Goal: Navigation & Orientation: Find specific page/section

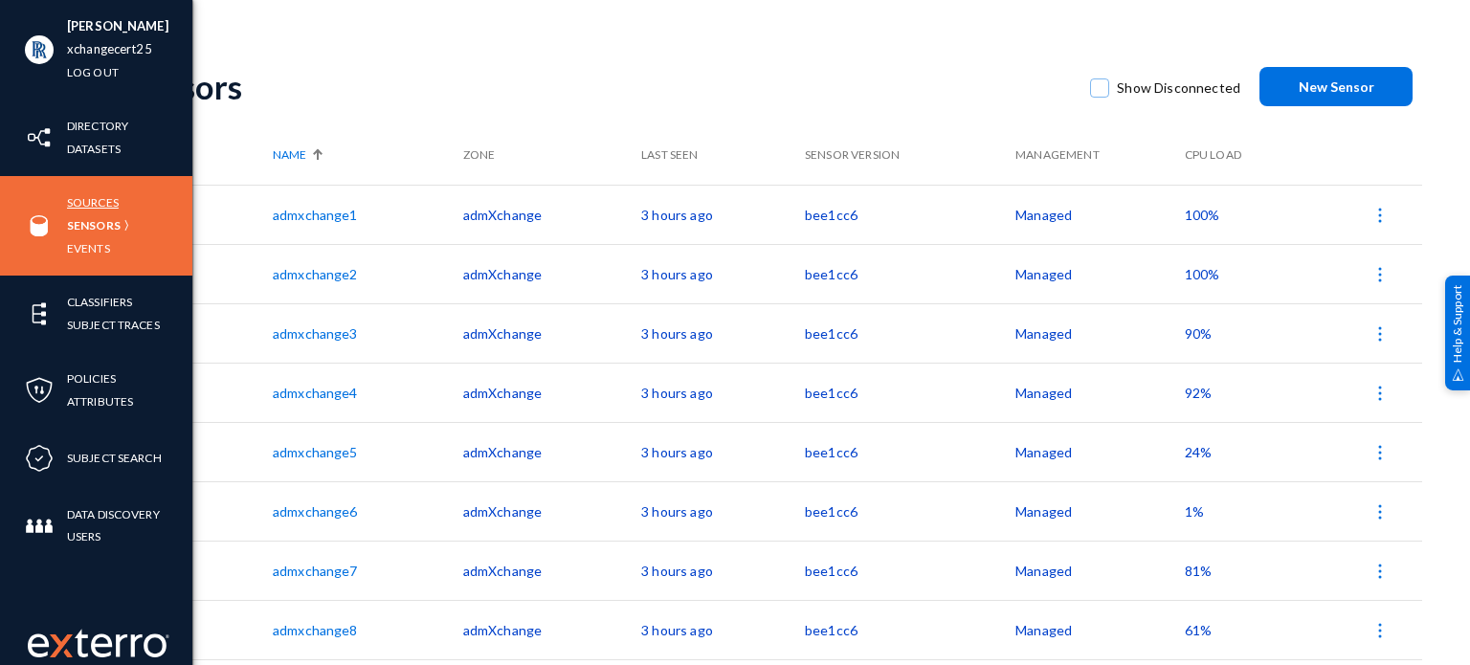
click at [98, 196] on link "Sources" at bounding box center [93, 202] width 52 height 22
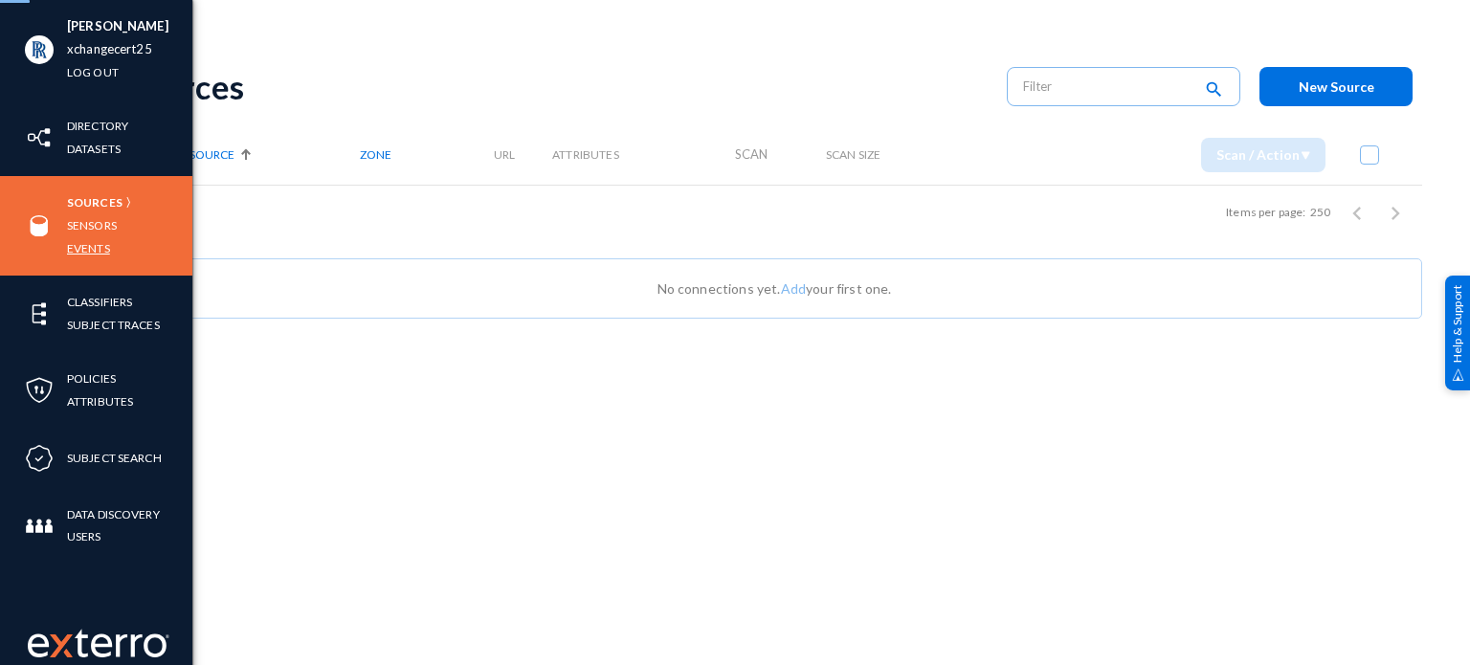
click at [96, 243] on link "Events" at bounding box center [88, 248] width 43 height 22
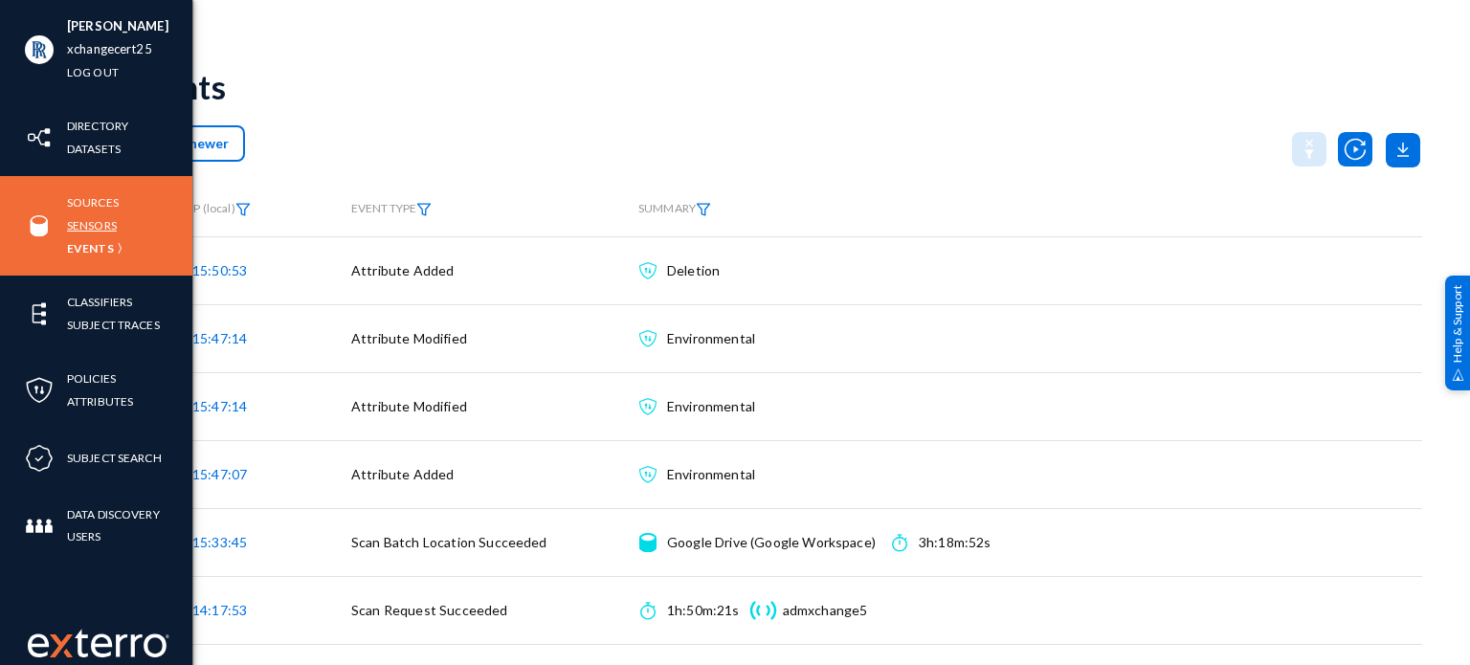
click at [93, 220] on link "Sensors" at bounding box center [92, 225] width 50 height 22
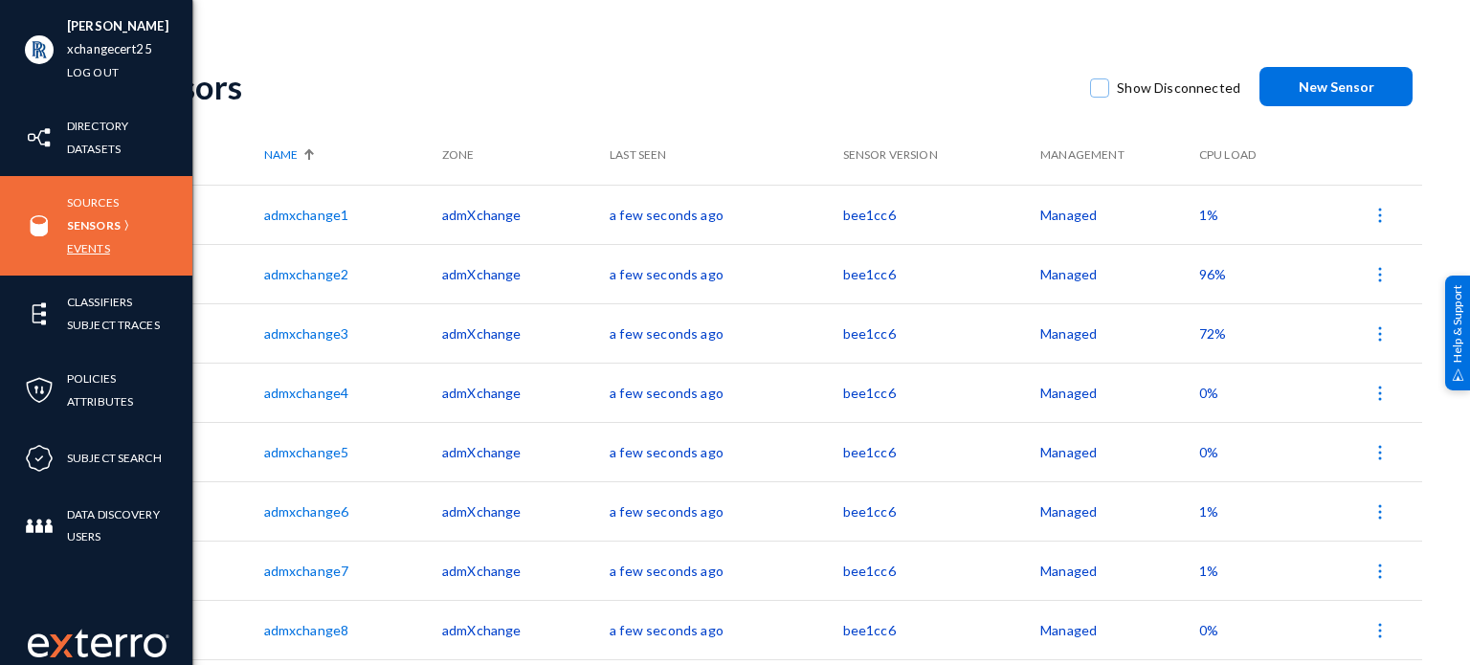
click at [88, 255] on link "Events" at bounding box center [88, 248] width 43 height 22
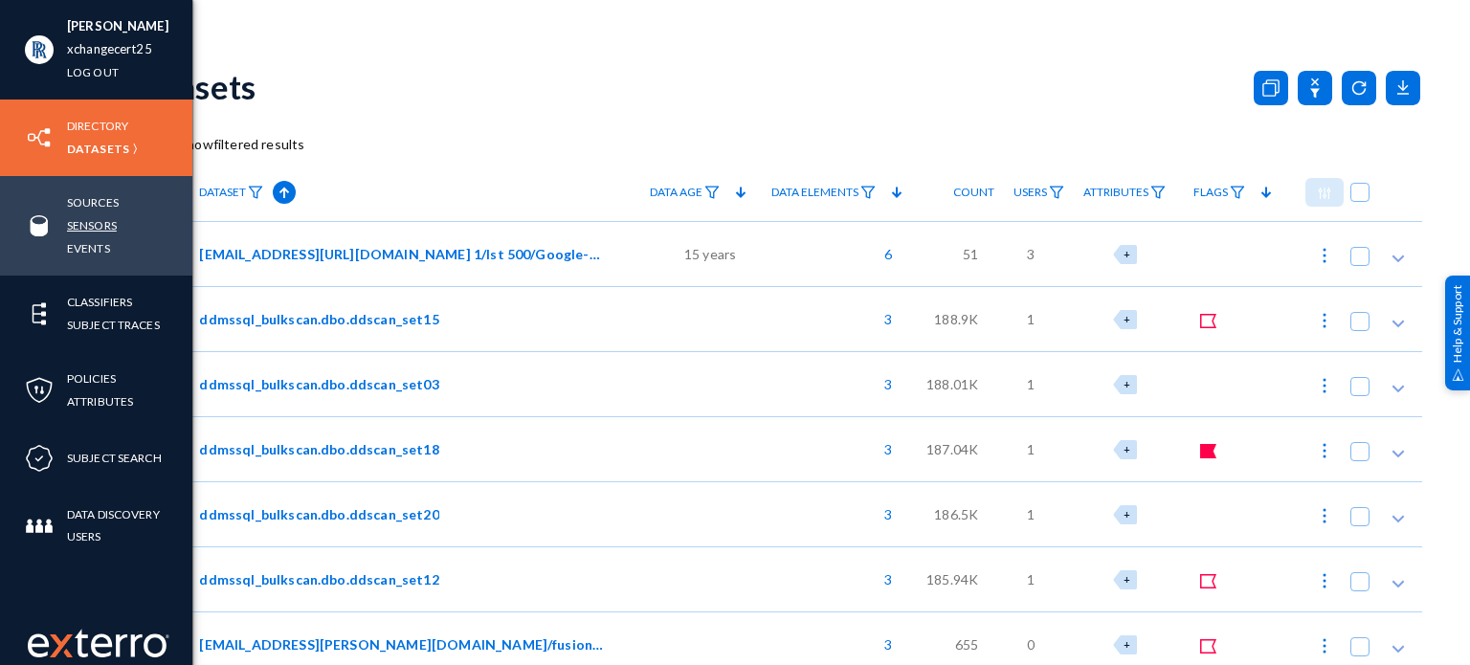
click at [99, 219] on link "Sensors" at bounding box center [92, 225] width 50 height 22
